Goal: Task Accomplishment & Management: Manage account settings

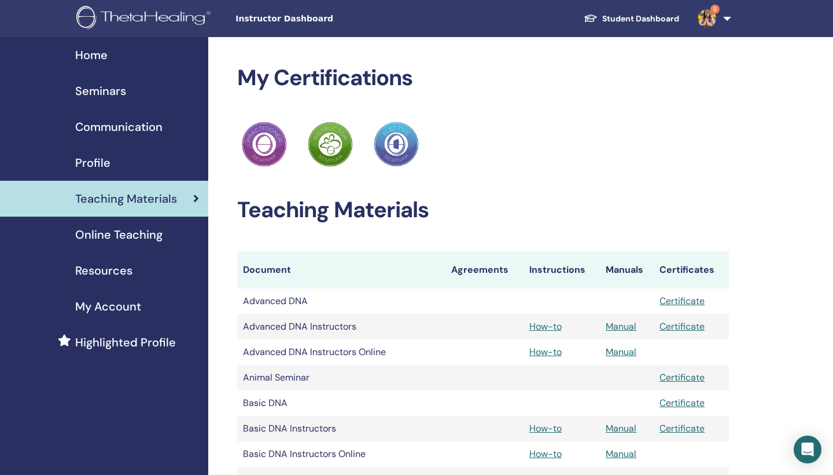
click at [145, 98] on div "Seminars" at bounding box center [104, 90] width 190 height 17
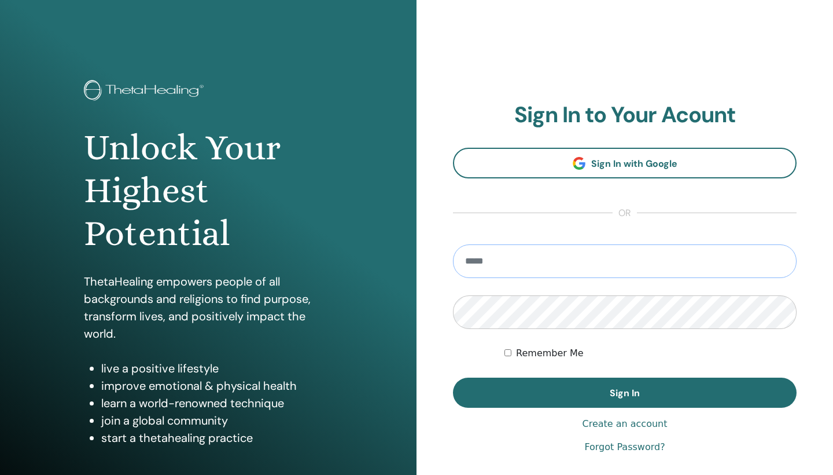
type input "**********"
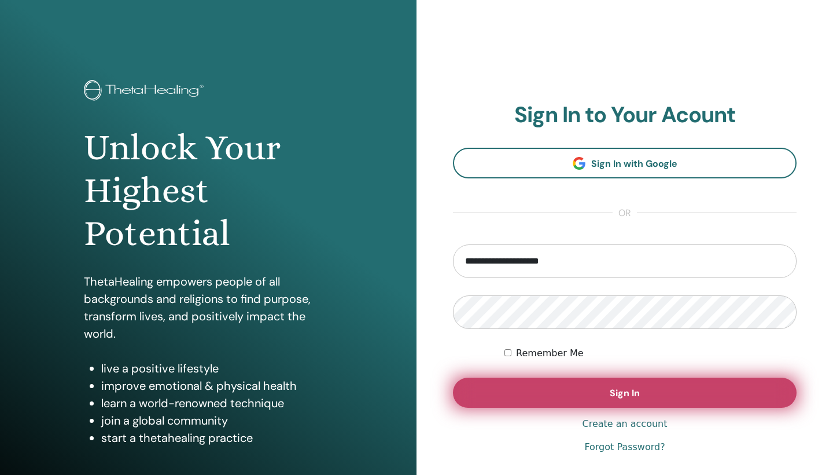
click at [567, 404] on button "Sign In" at bounding box center [625, 392] width 344 height 30
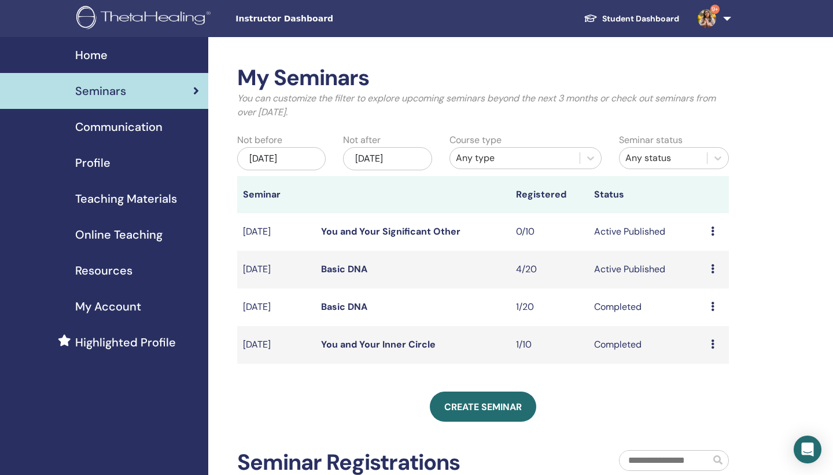
click at [712, 269] on icon at bounding box center [712, 268] width 3 height 9
click at [712, 314] on link "Attendees" at bounding box center [710, 313] width 44 height 12
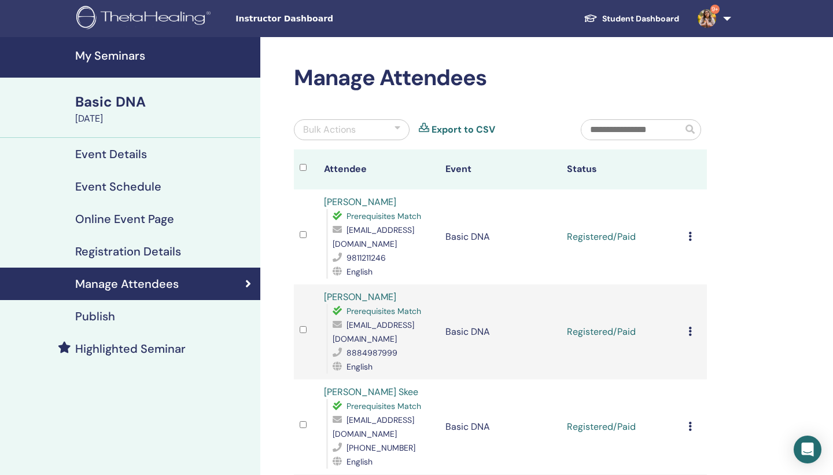
click at [690, 235] on icon at bounding box center [690, 235] width 3 height 9
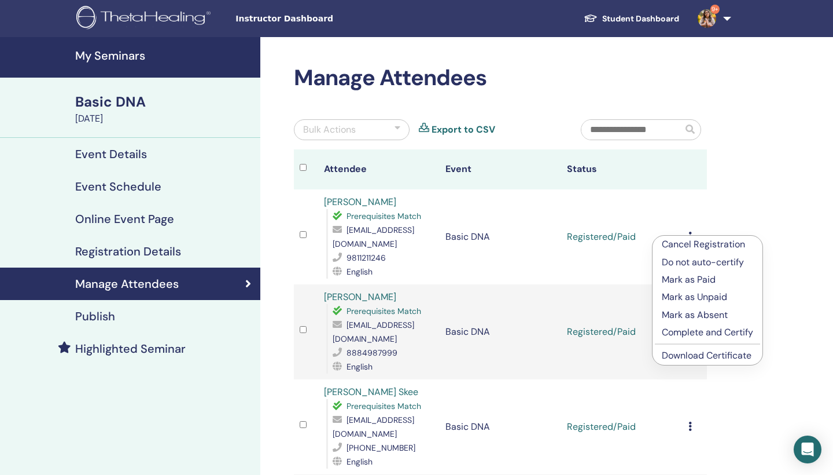
click at [686, 332] on p "Complete and Certify" at bounding box center [707, 332] width 91 height 14
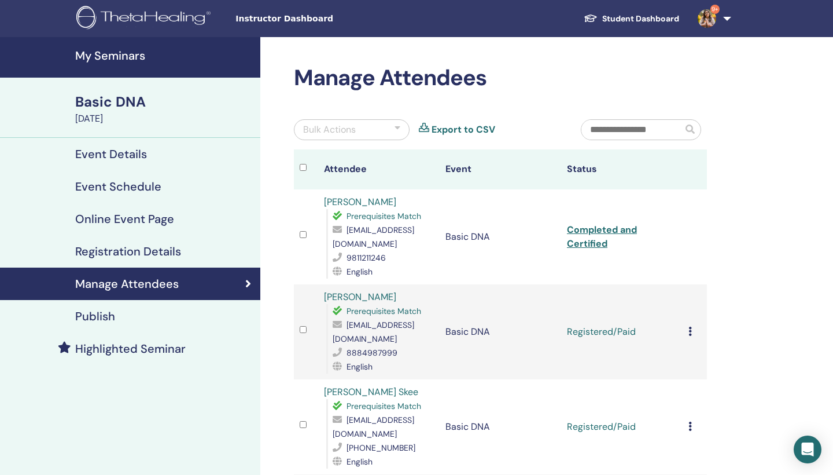
click at [693, 337] on div "Cancel Registration Do not auto-certify Mark as Paid Mark as Unpaid Mark as Abs…" at bounding box center [695, 332] width 13 height 14
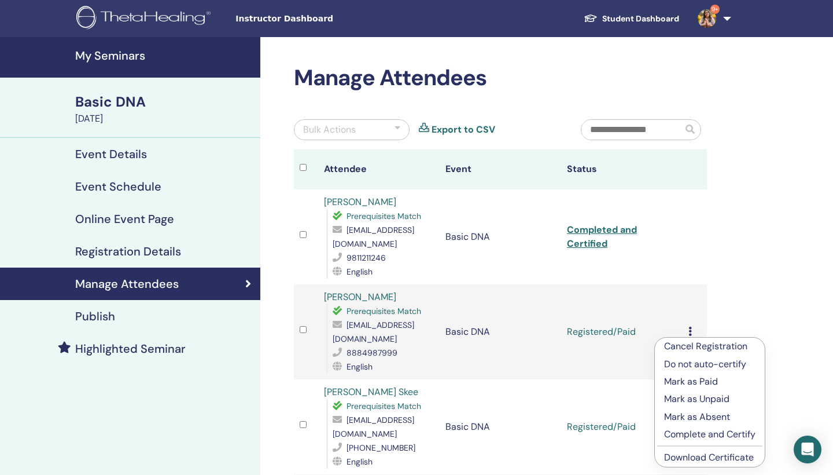
click at [689, 431] on p "Complete and Certify" at bounding box center [709, 434] width 91 height 14
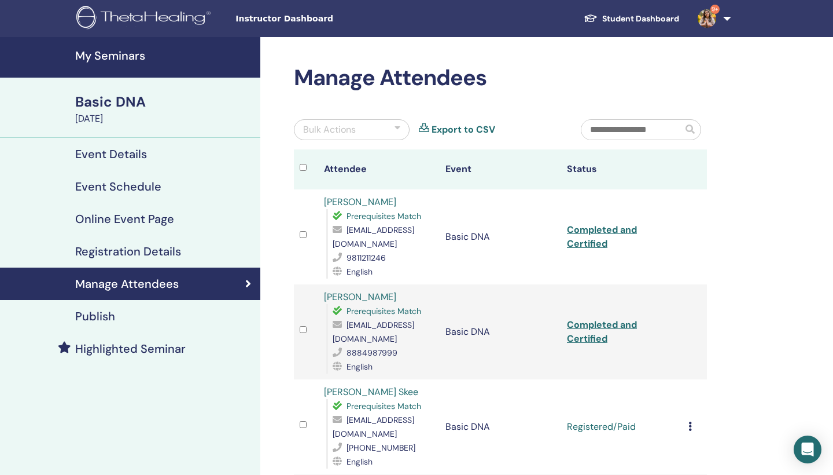
click at [692, 427] on icon at bounding box center [690, 425] width 3 height 9
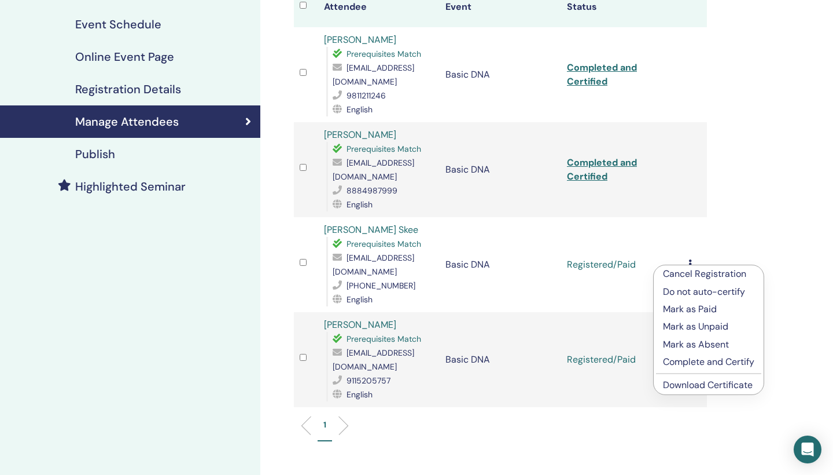
scroll to position [163, 0]
click at [715, 362] on p "Complete and Certify" at bounding box center [708, 361] width 91 height 14
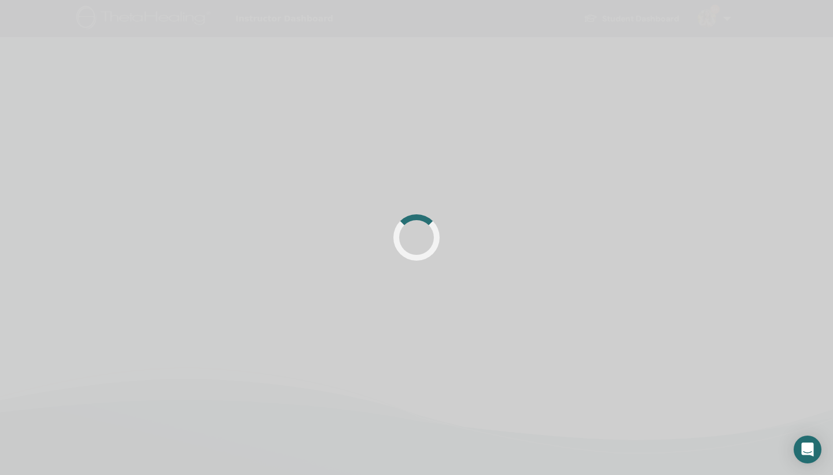
scroll to position [163, 0]
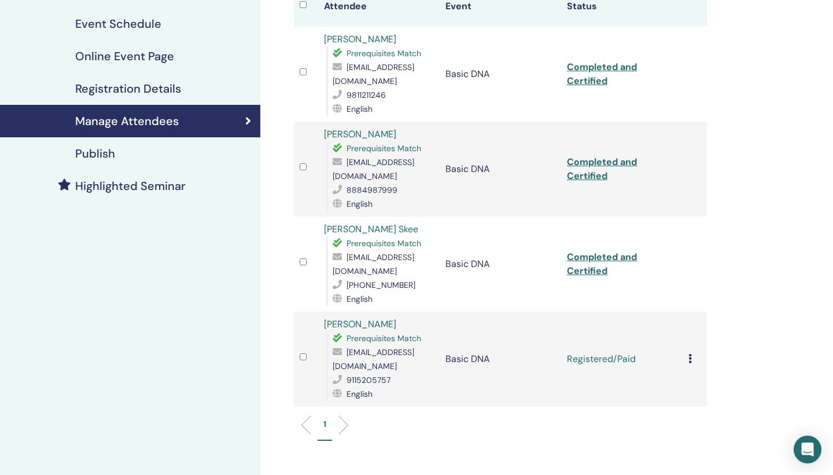
click at [691, 358] on icon at bounding box center [690, 358] width 3 height 9
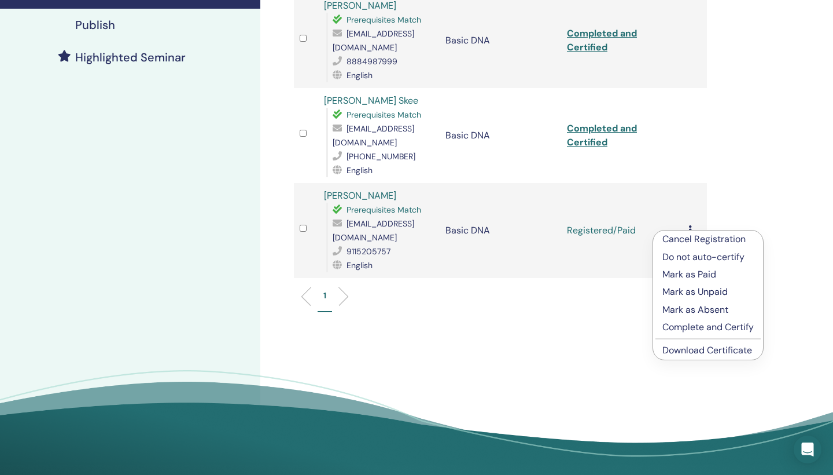
scroll to position [292, 0]
click at [750, 330] on p "Complete and Certify" at bounding box center [708, 326] width 91 height 14
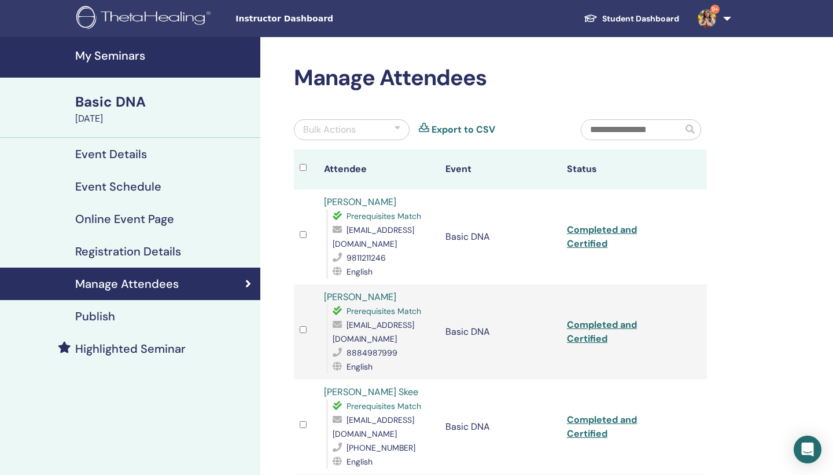
click at [131, 58] on h4 "My Seminars" at bounding box center [164, 56] width 178 height 14
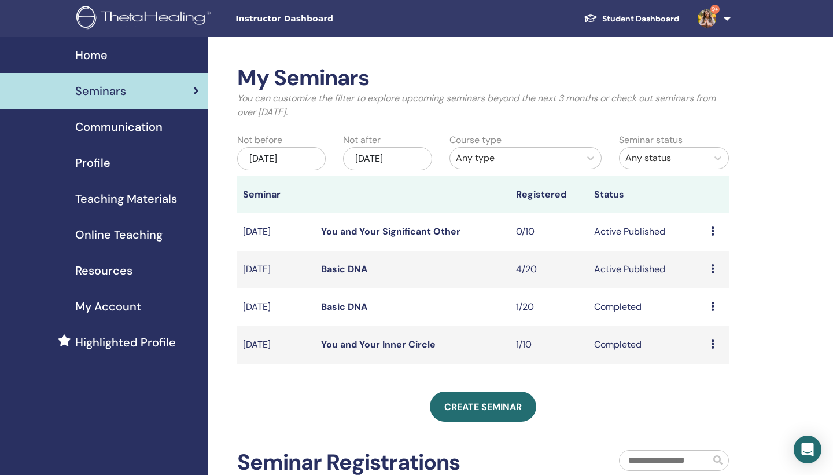
click at [712, 231] on icon at bounding box center [712, 230] width 3 height 9
click at [431, 229] on link "You and Your Significant Other" at bounding box center [390, 231] width 139 height 12
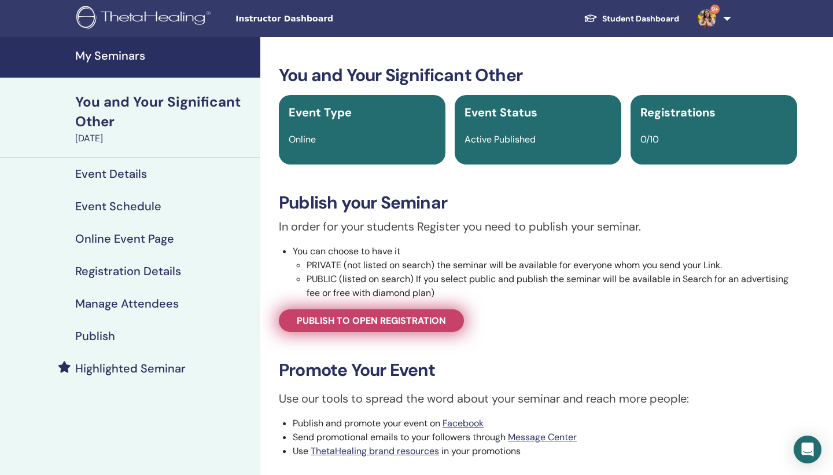
click at [412, 326] on link "Publish to open registration" at bounding box center [371, 320] width 185 height 23
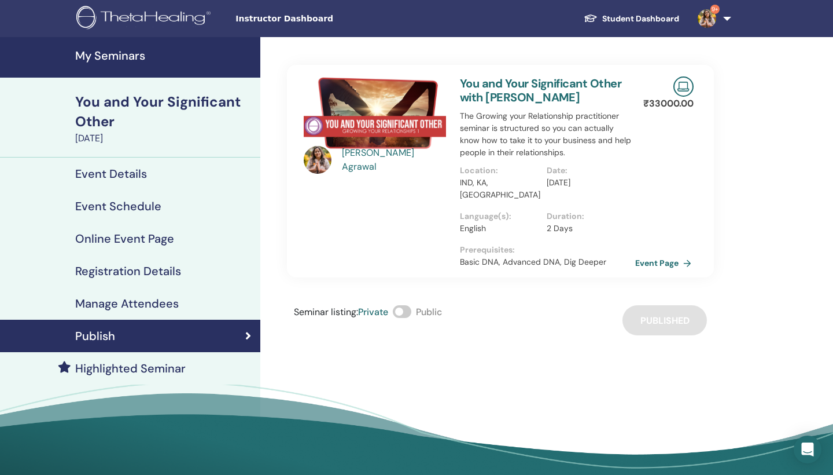
click at [649, 254] on link "Event Page" at bounding box center [665, 262] width 61 height 17
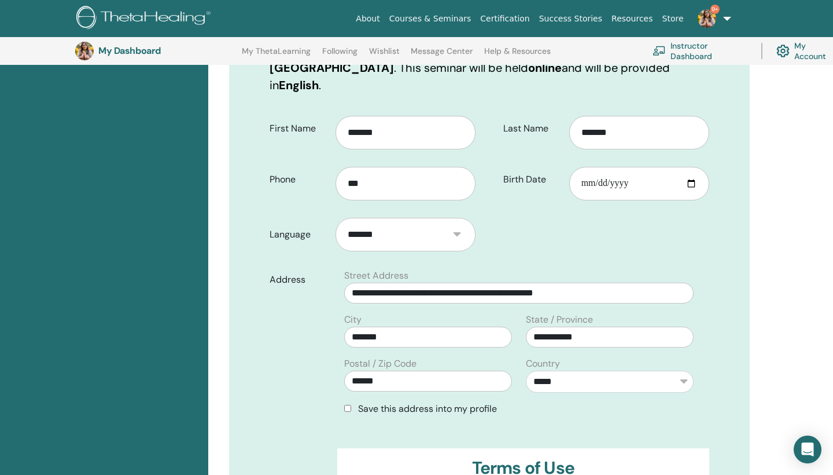
scroll to position [215, 0]
